Goal: Go to known website: Access a specific website the user already knows

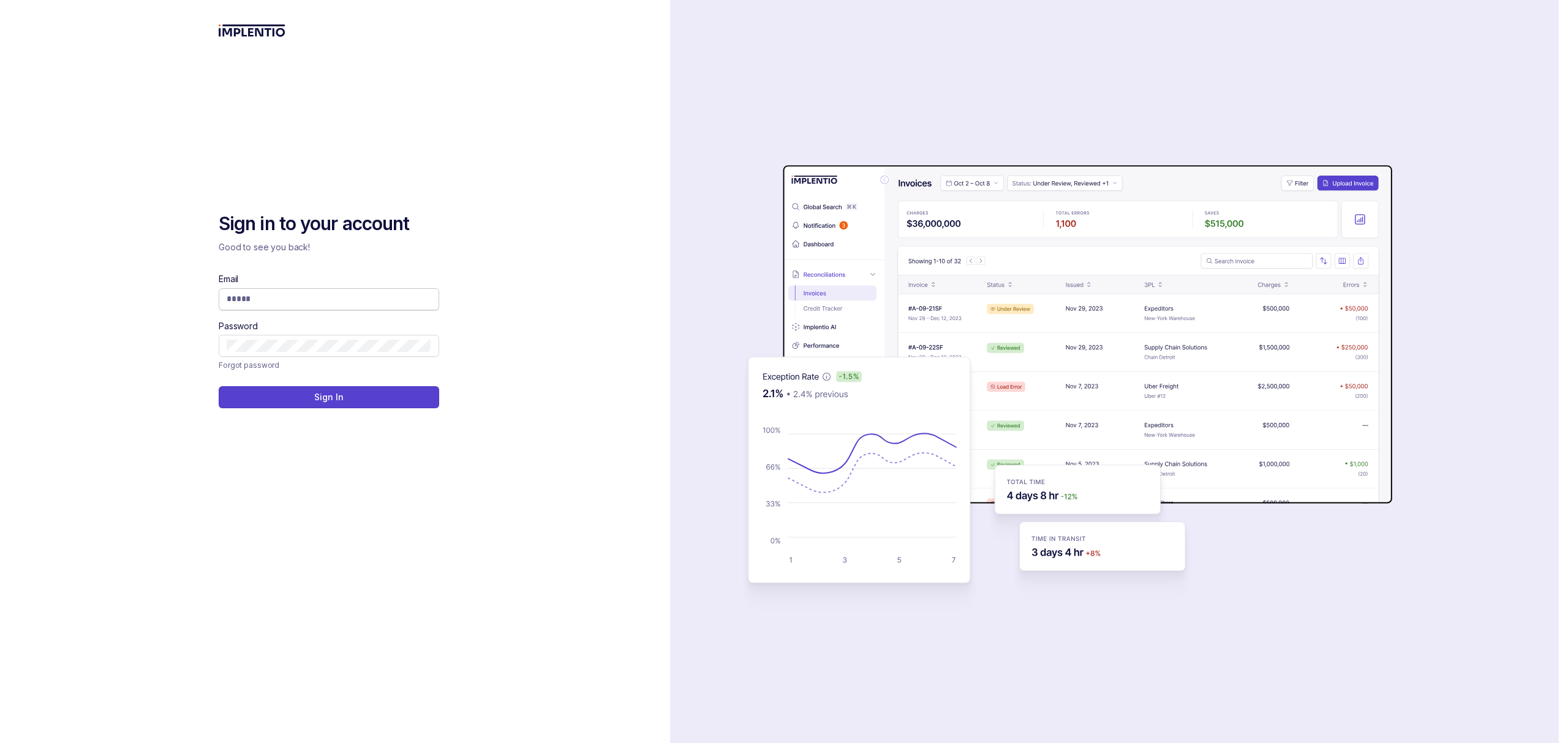
click at [275, 300] on input "Email" at bounding box center [328, 298] width 204 height 12
click at [0, 743] on com-1password-button at bounding box center [0, 743] width 0 height 0
click at [292, 297] on input "Email" at bounding box center [328, 298] width 204 height 12
type input "**********"
